Goal: Task Accomplishment & Management: Use online tool/utility

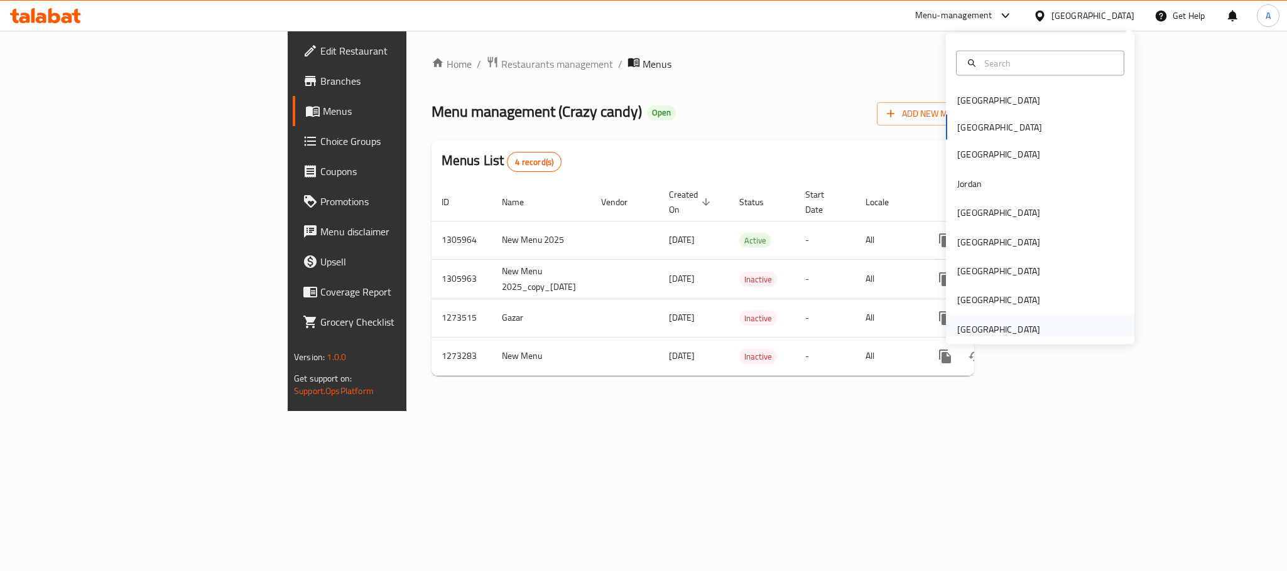
click at [972, 332] on div "[GEOGRAPHIC_DATA]" at bounding box center [998, 329] width 83 height 14
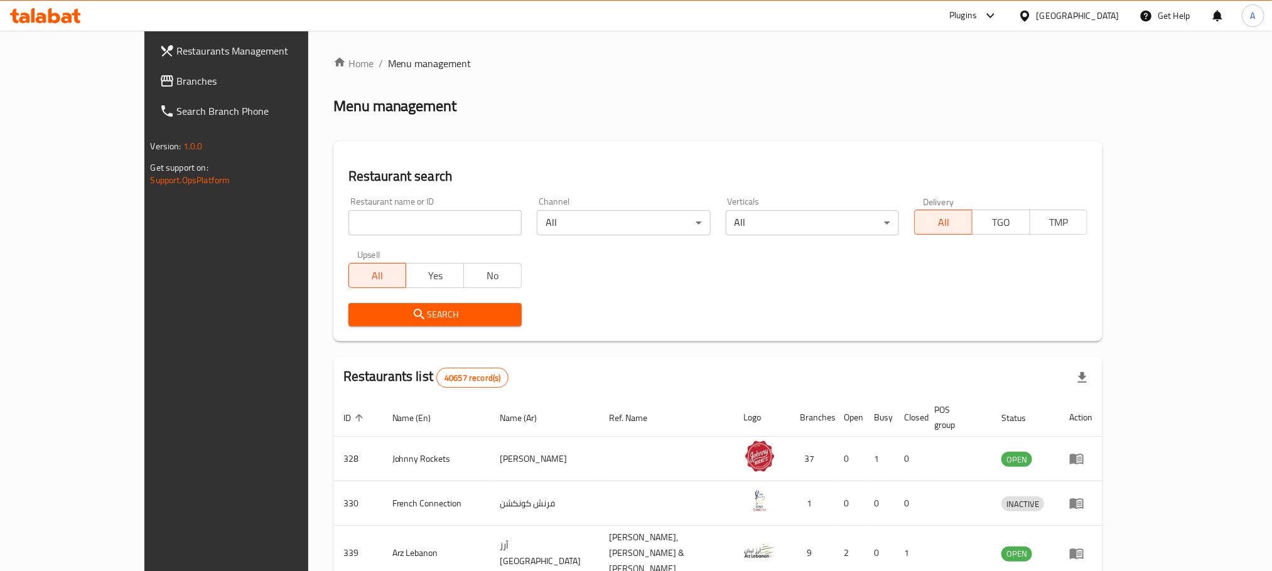
click at [144, 77] on div "Restaurants Management Branches Search Branch Phone Version: 1.0.0 Get support …" at bounding box center [636, 486] width 984 height 911
click at [177, 78] on span "Branches" at bounding box center [262, 80] width 170 height 15
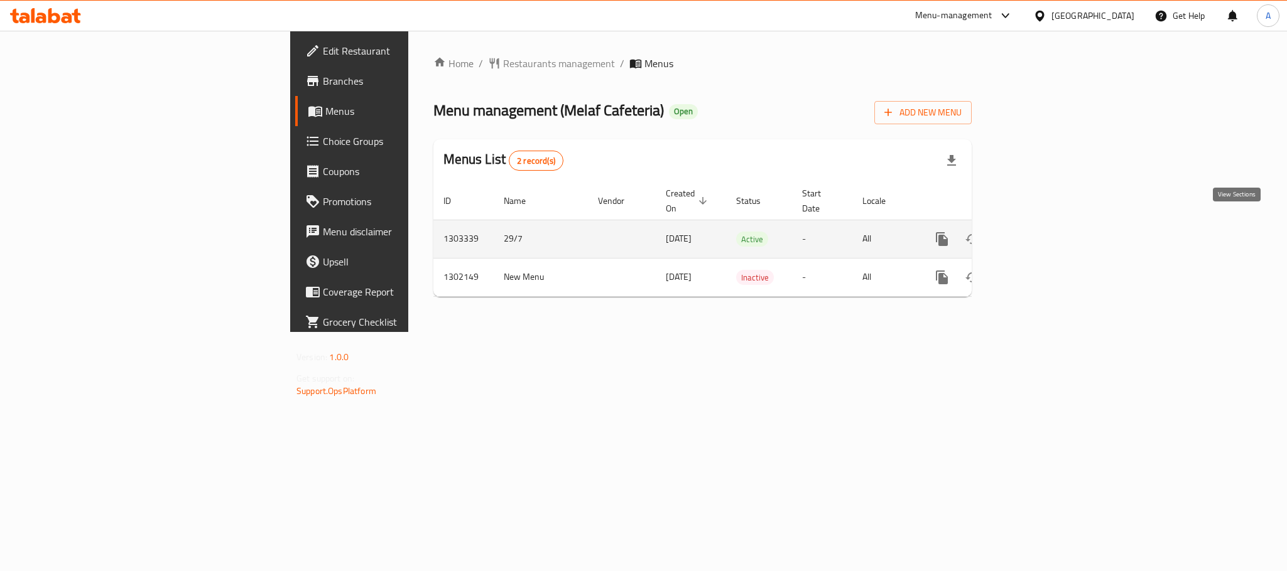
click at [1038, 234] on icon "enhanced table" at bounding box center [1032, 239] width 11 height 11
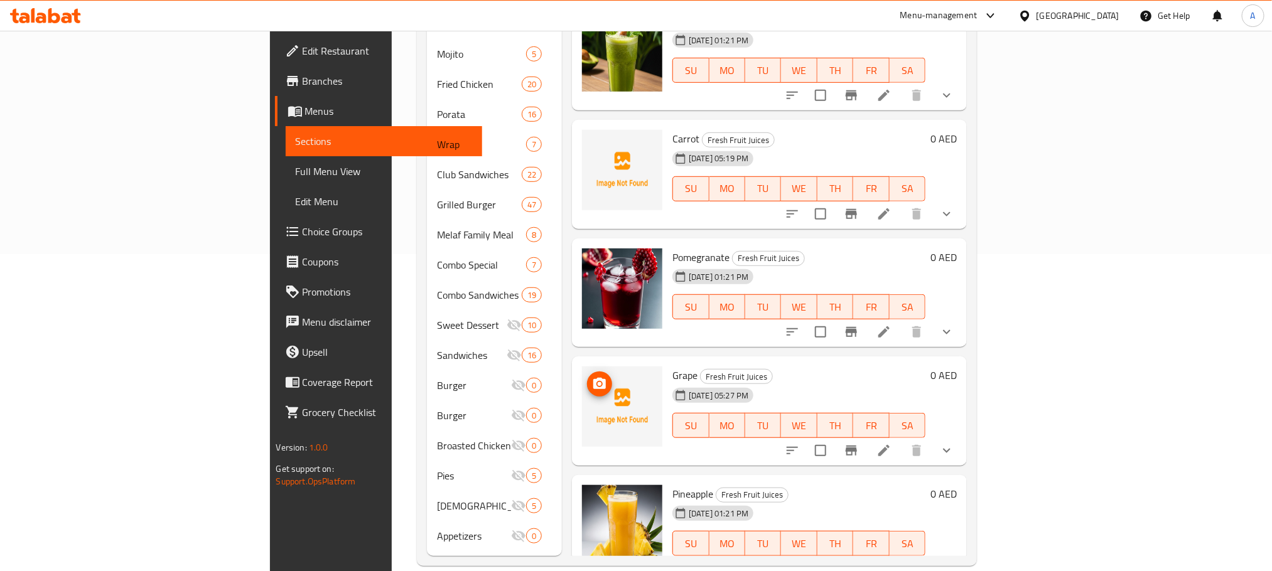
scroll to position [223, 0]
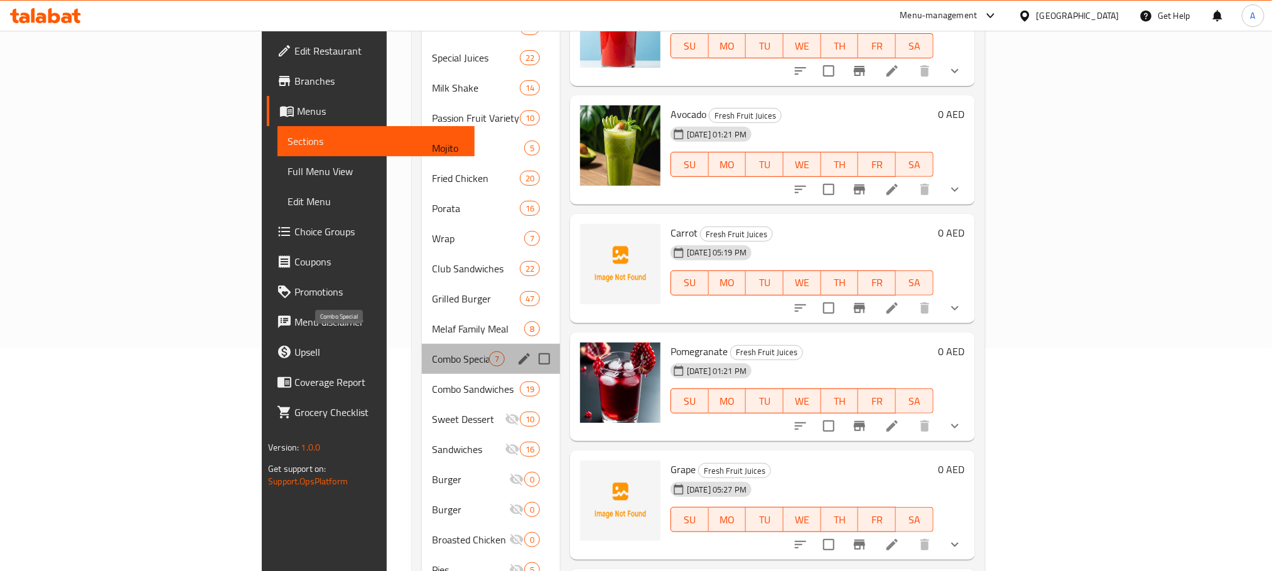
click at [432, 352] on span "Combo Special" at bounding box center [460, 359] width 57 height 15
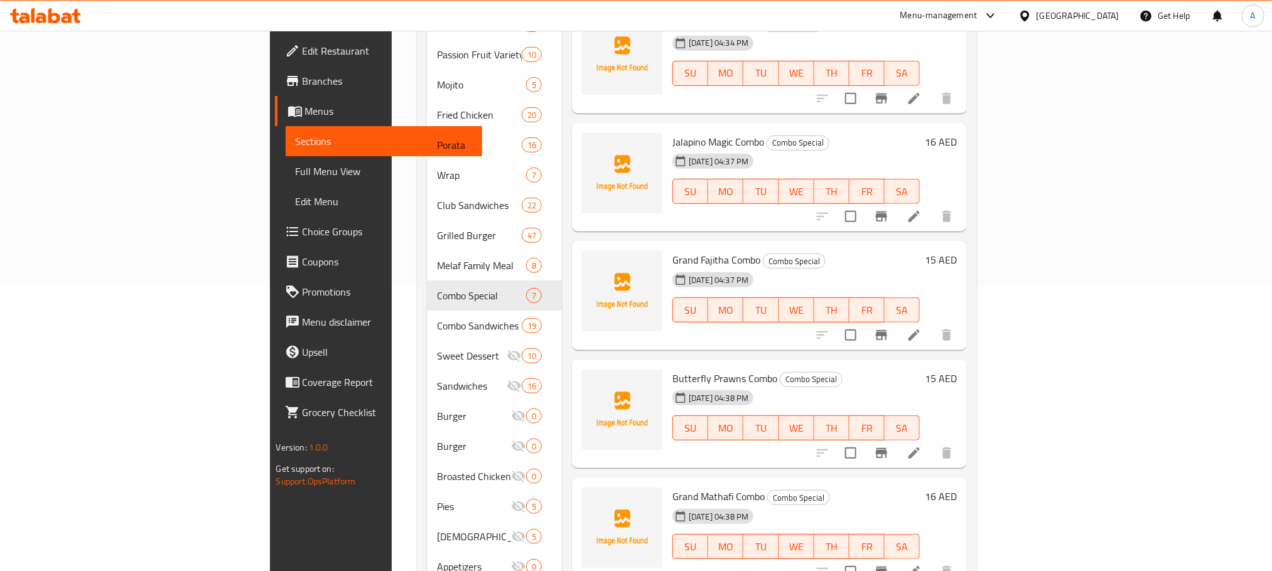
scroll to position [317, 0]
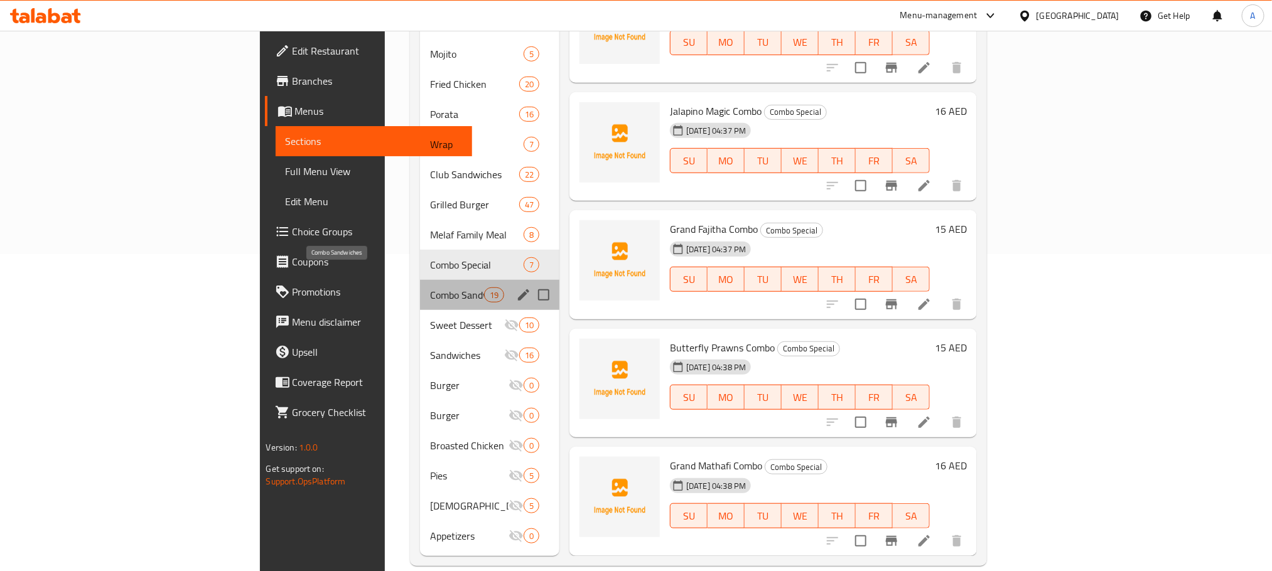
click at [430, 288] on span "Combo Sandwiches" at bounding box center [456, 295] width 53 height 15
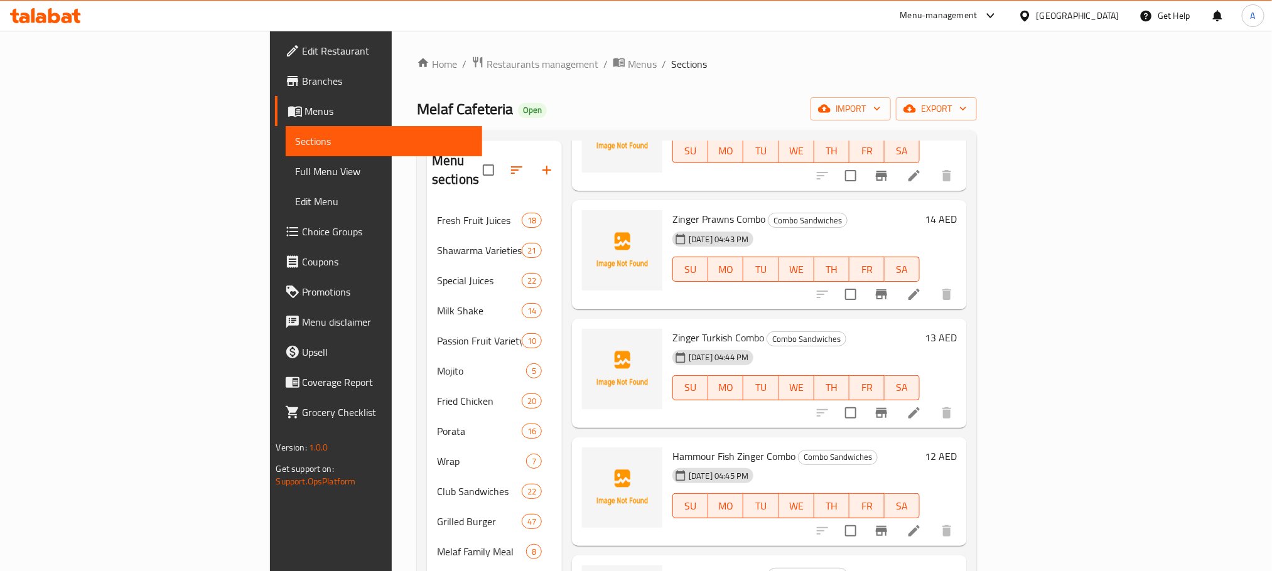
scroll to position [754, 0]
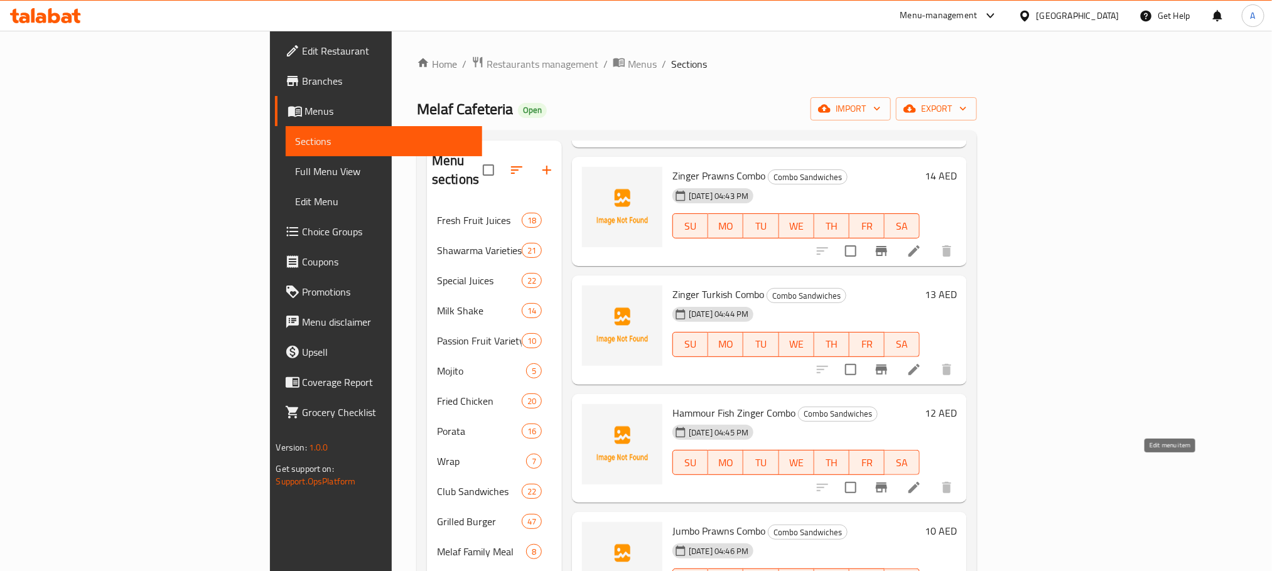
click at [920, 482] on icon at bounding box center [914, 487] width 11 height 11
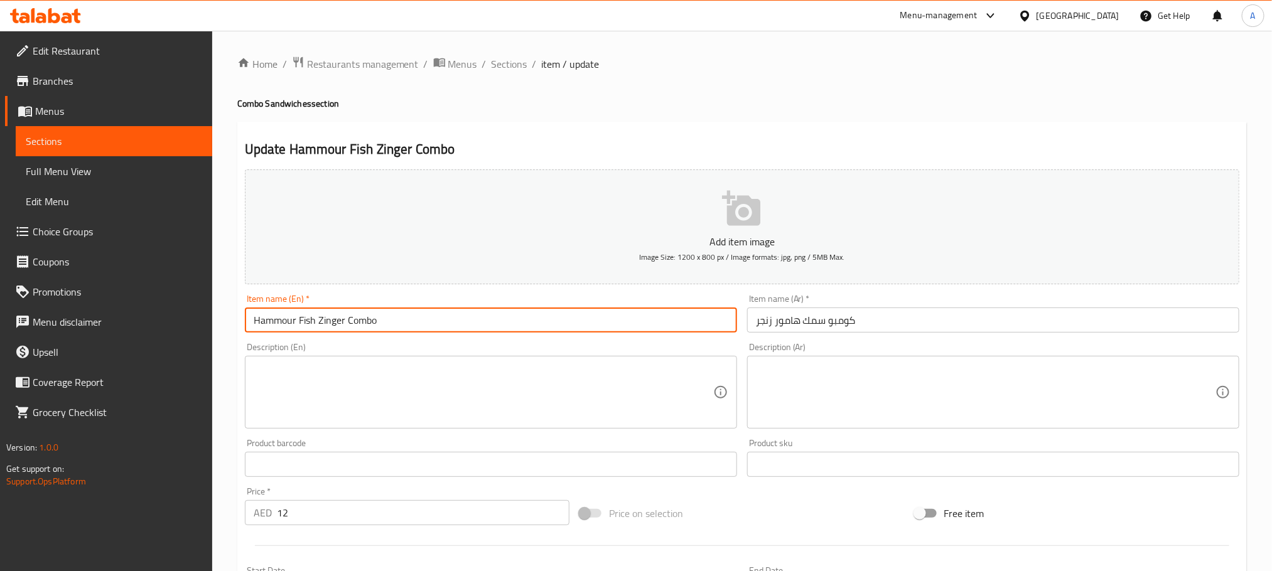
drag, startPoint x: 349, startPoint y: 317, endPoint x: 228, endPoint y: 315, distance: 120.6
click at [228, 315] on div "Home / Restaurants management / Menus / Sections / item / update Combo Sandwich…" at bounding box center [742, 459] width 1060 height 857
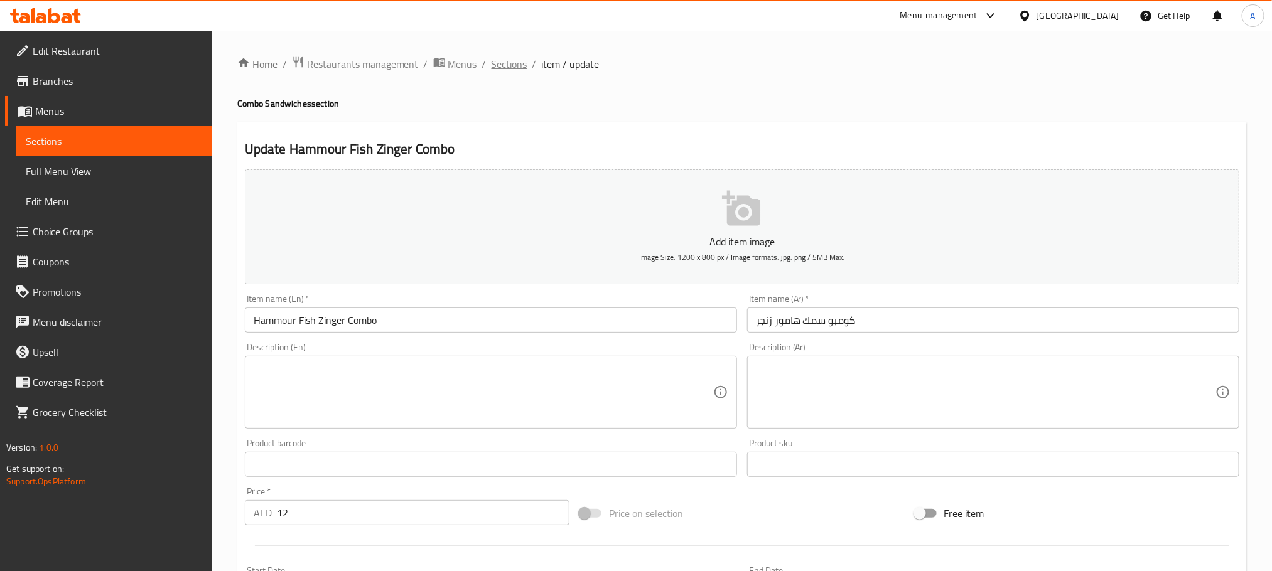
click at [500, 64] on span "Sections" at bounding box center [510, 64] width 36 height 15
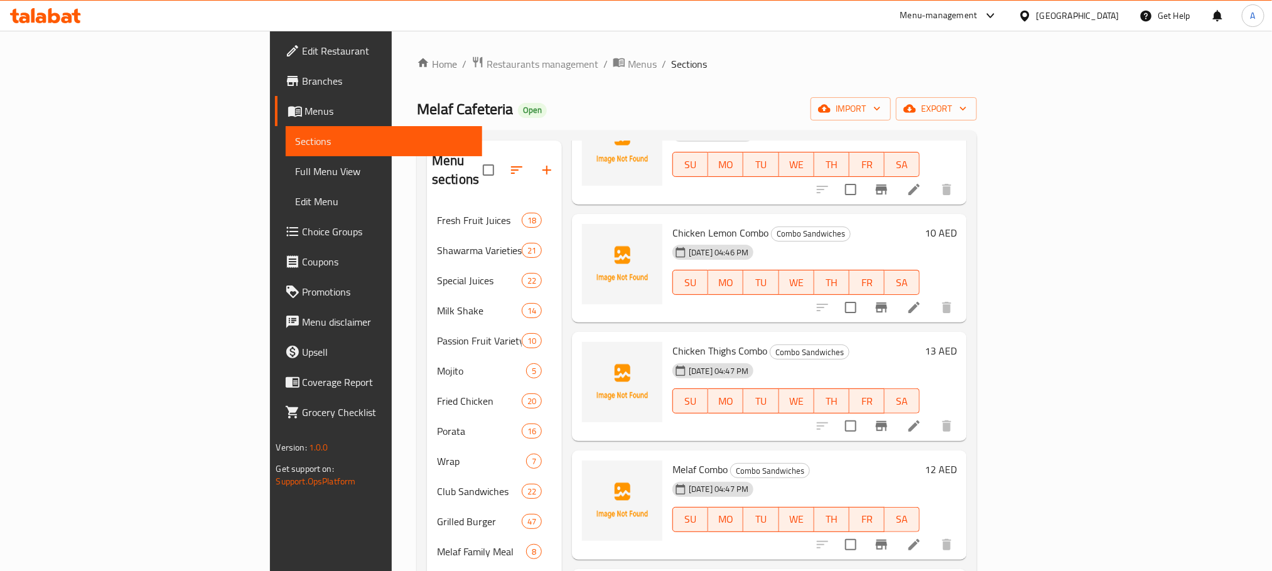
scroll to position [1215, 0]
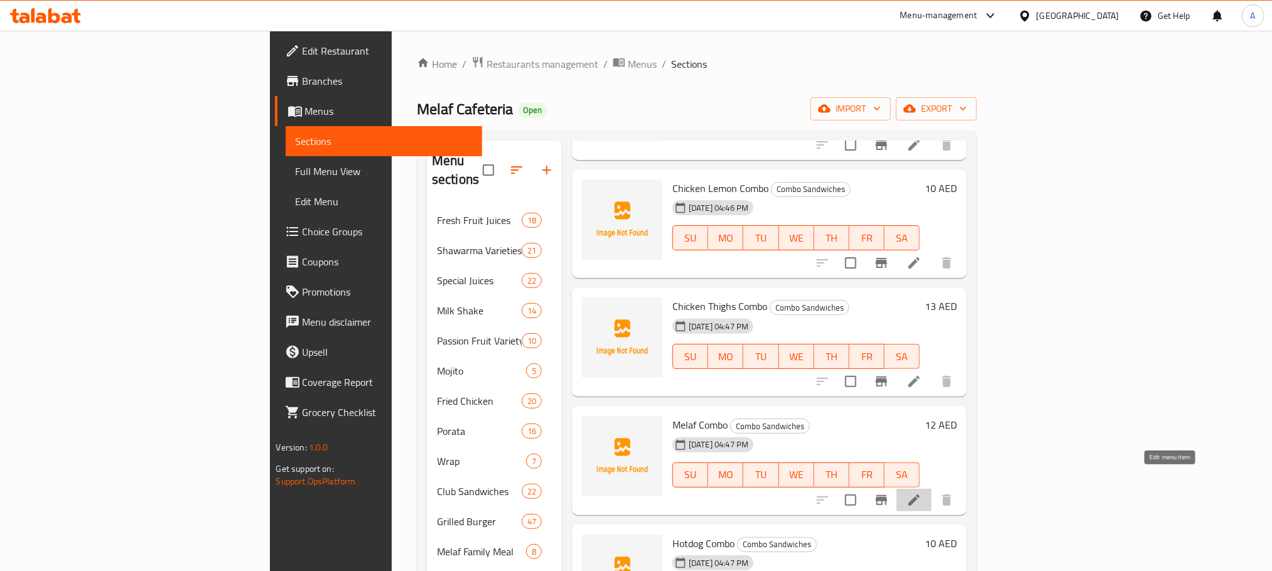
click at [922, 493] on icon at bounding box center [914, 500] width 15 height 15
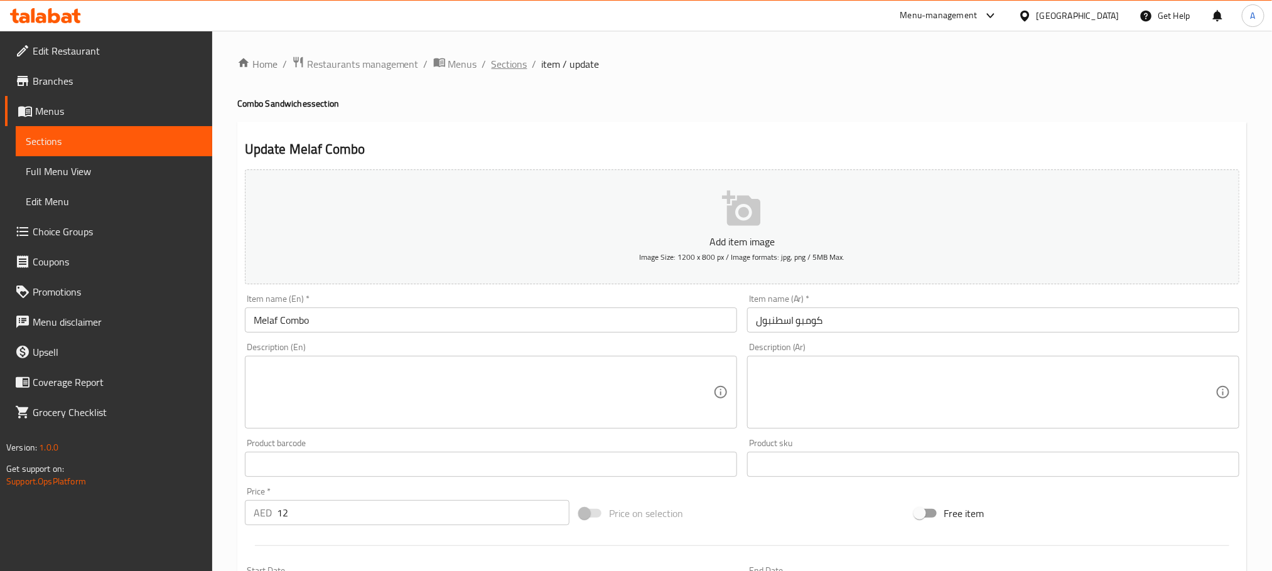
click at [492, 62] on span "Sections" at bounding box center [510, 64] width 36 height 15
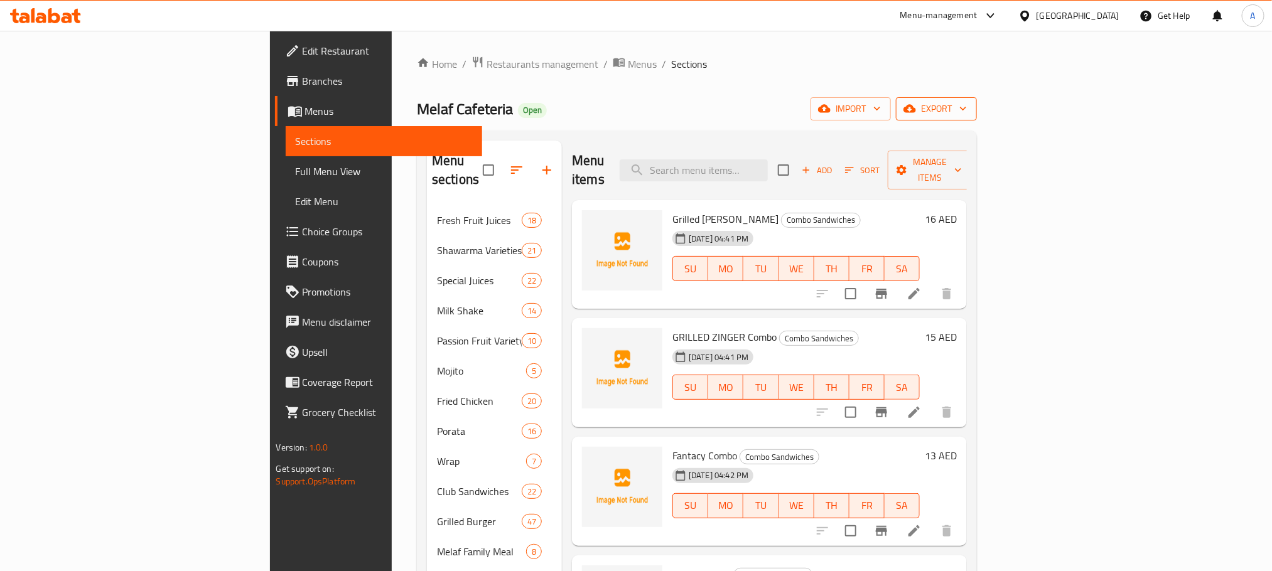
click at [967, 112] on span "export" at bounding box center [936, 109] width 61 height 16
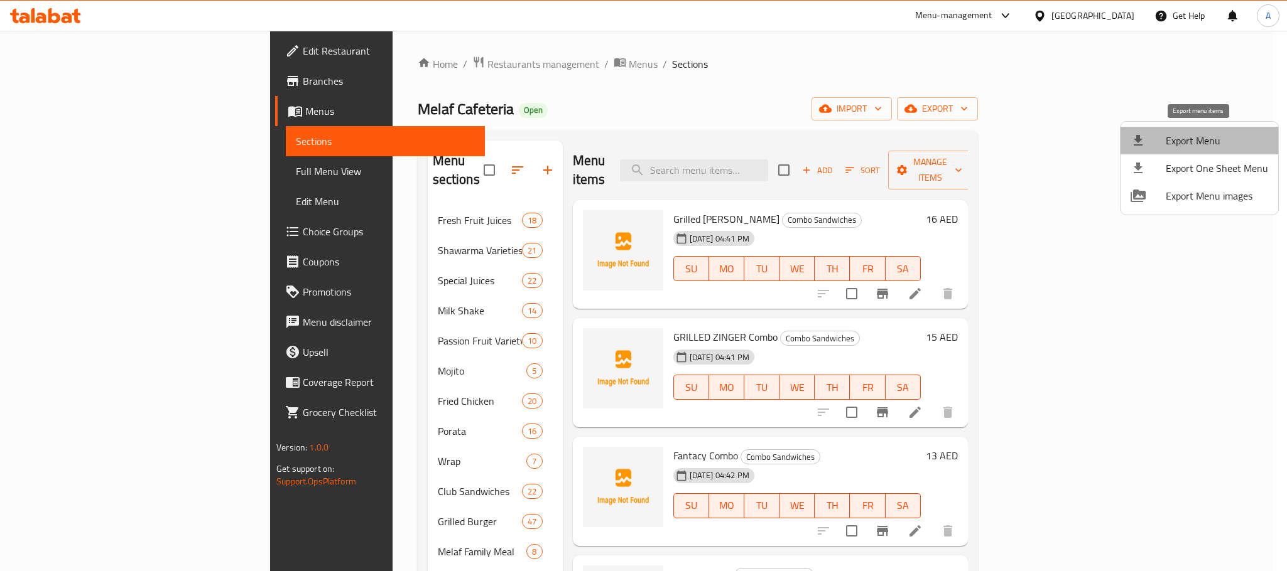
click at [1203, 140] on span "Export Menu" at bounding box center [1217, 140] width 102 height 15
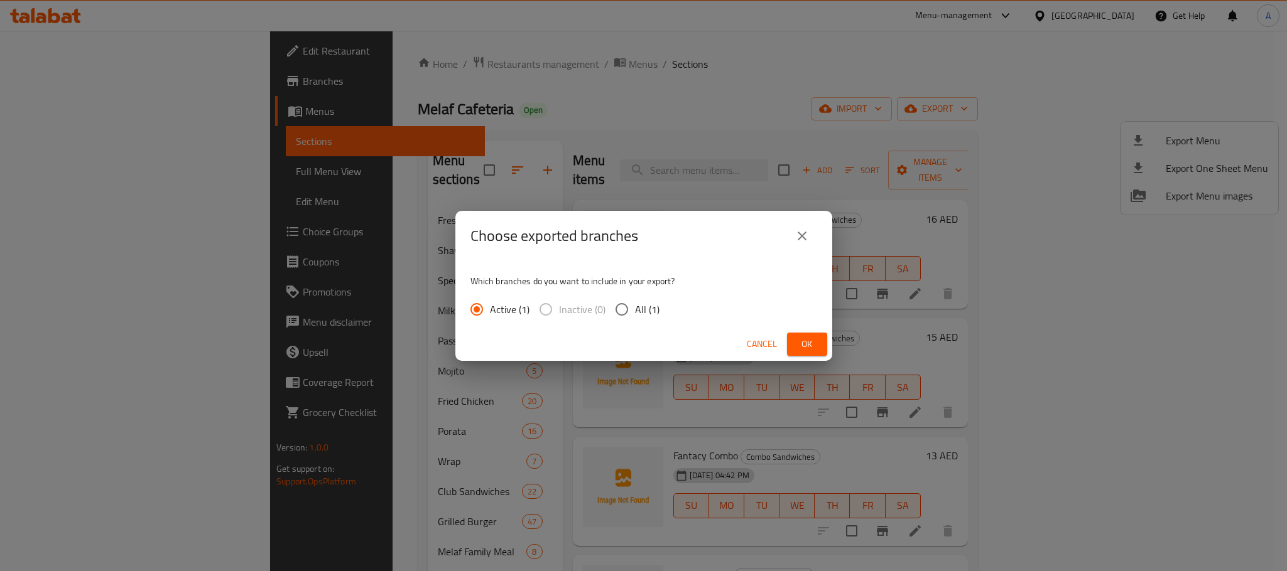
click at [614, 309] on input "All (1)" at bounding box center [622, 309] width 26 height 26
radio input "true"
click at [816, 343] on span "Ok" at bounding box center [807, 345] width 20 height 16
